Goal: Transaction & Acquisition: Subscribe to service/newsletter

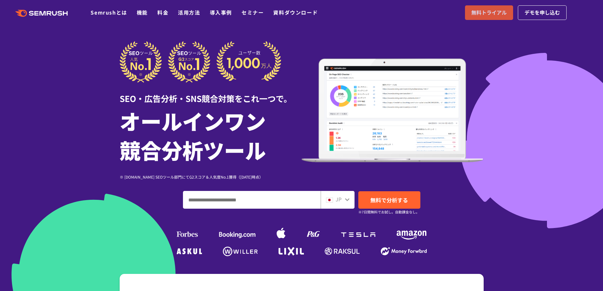
click at [467, 12] on link "無料トライアル" at bounding box center [489, 12] width 48 height 15
click at [257, 200] on input "ドメイン、キーワードまたはURLを入力してください" at bounding box center [251, 199] width 137 height 17
type input "*"
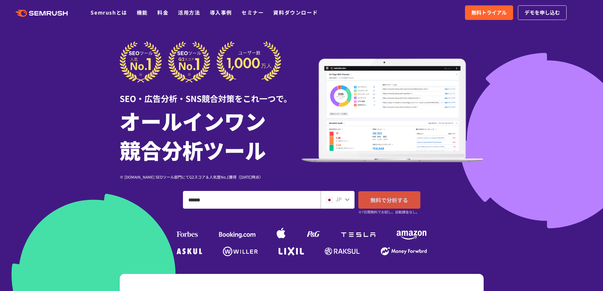
type input "******"
click at [392, 194] on link "無料で分析する" at bounding box center [389, 199] width 62 height 17
click at [487, 13] on span "無料トライアル" at bounding box center [488, 13] width 35 height 8
click at [350, 199] on div "JP" at bounding box center [338, 200] width 34 height 18
click at [348, 199] on icon at bounding box center [347, 199] width 4 height 3
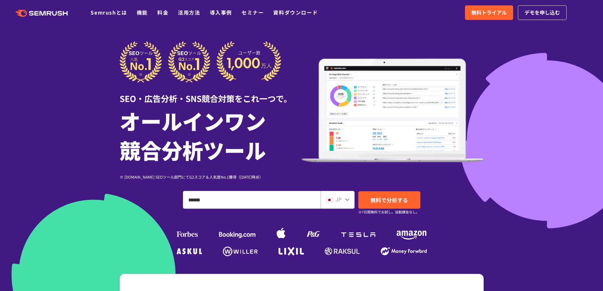
click at [346, 199] on icon at bounding box center [347, 199] width 4 height 3
click at [333, 200] on div "JP" at bounding box center [336, 199] width 20 height 8
